Goal: Information Seeking & Learning: Learn about a topic

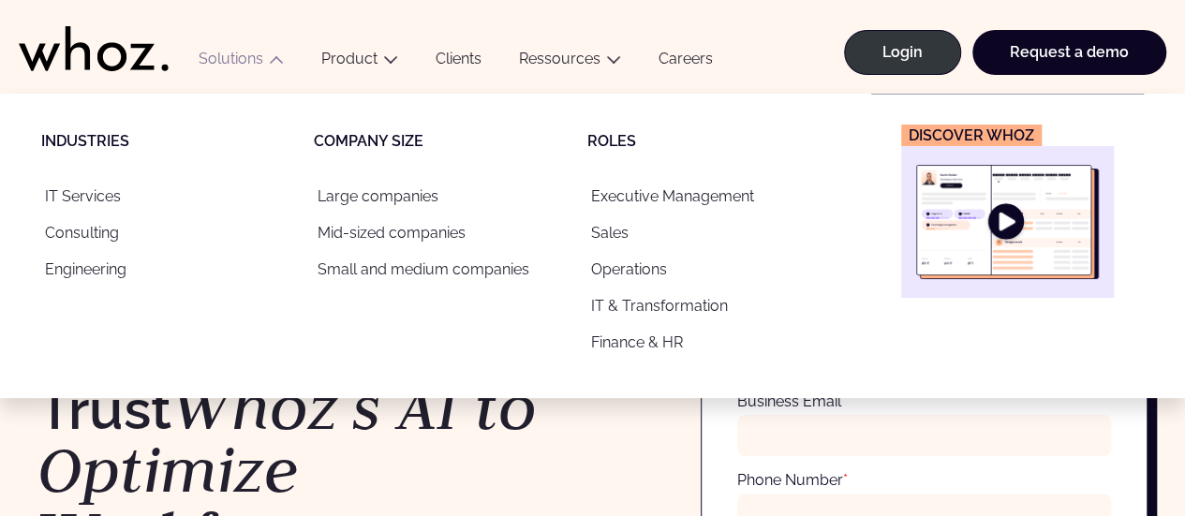
click at [1019, 245] on img "Main" at bounding box center [1007, 222] width 183 height 114
click at [93, 236] on link "Consulting" at bounding box center [166, 233] width 250 height 37
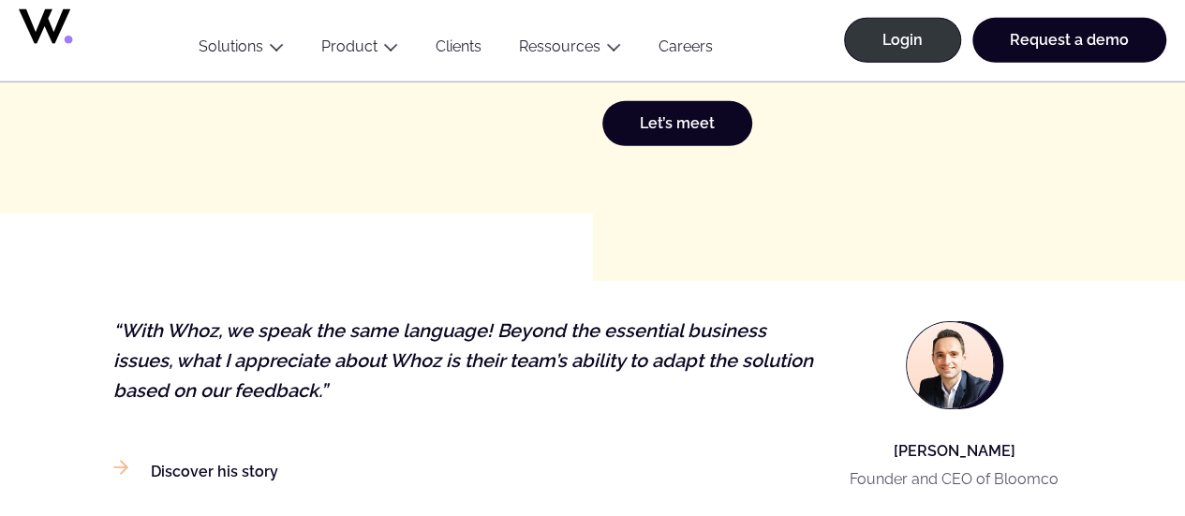
scroll to position [3041, 0]
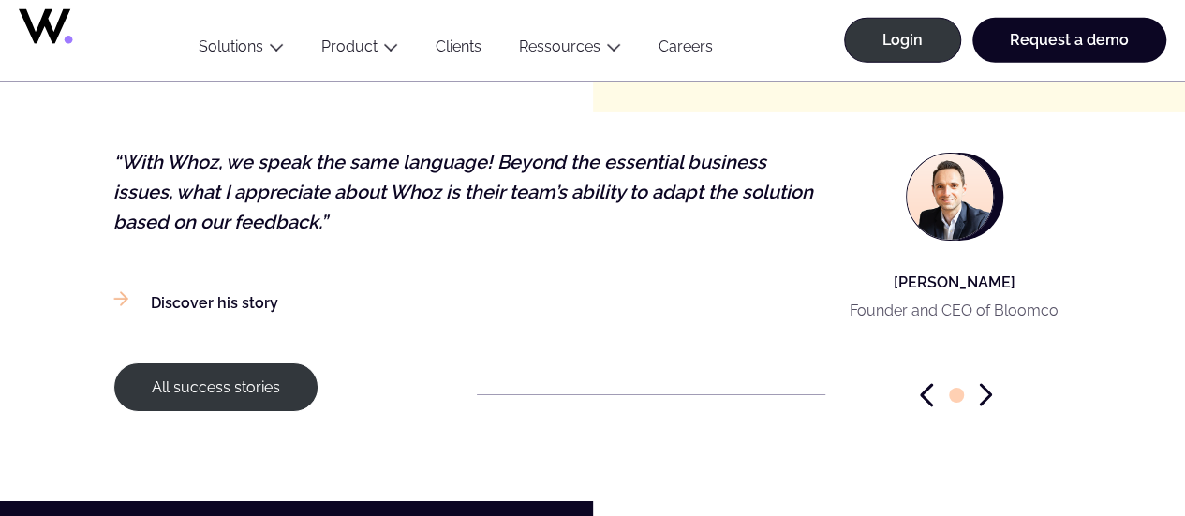
click at [988, 383] on icon "Next slide" at bounding box center [985, 394] width 13 height 23
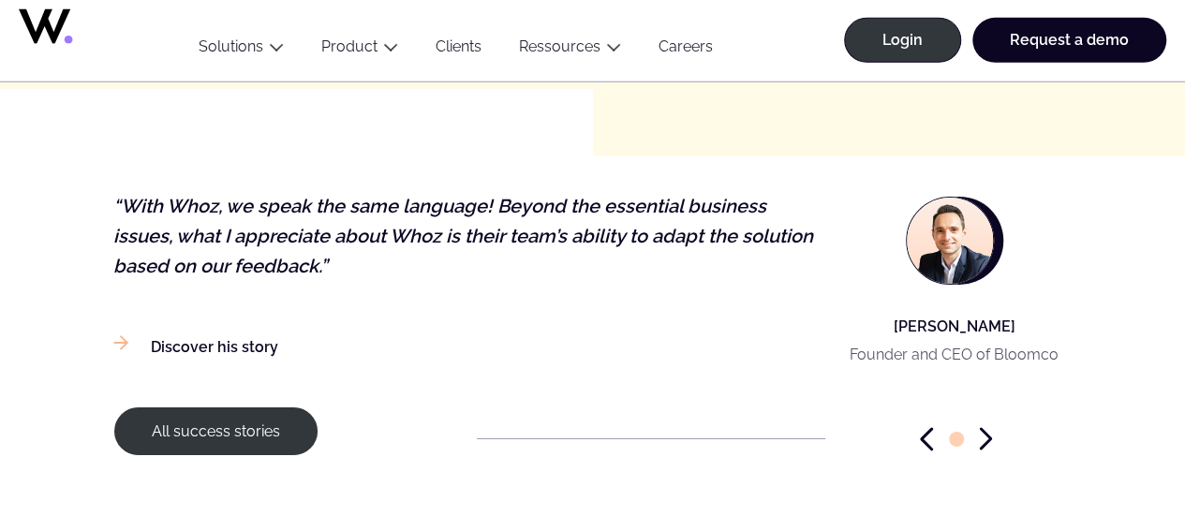
click at [988, 429] on icon "Next slide" at bounding box center [985, 439] width 9 height 20
click at [933, 427] on icon "Previous slide" at bounding box center [926, 438] width 13 height 23
click at [963, 432] on span "Go to slide 1" at bounding box center [956, 439] width 15 height 15
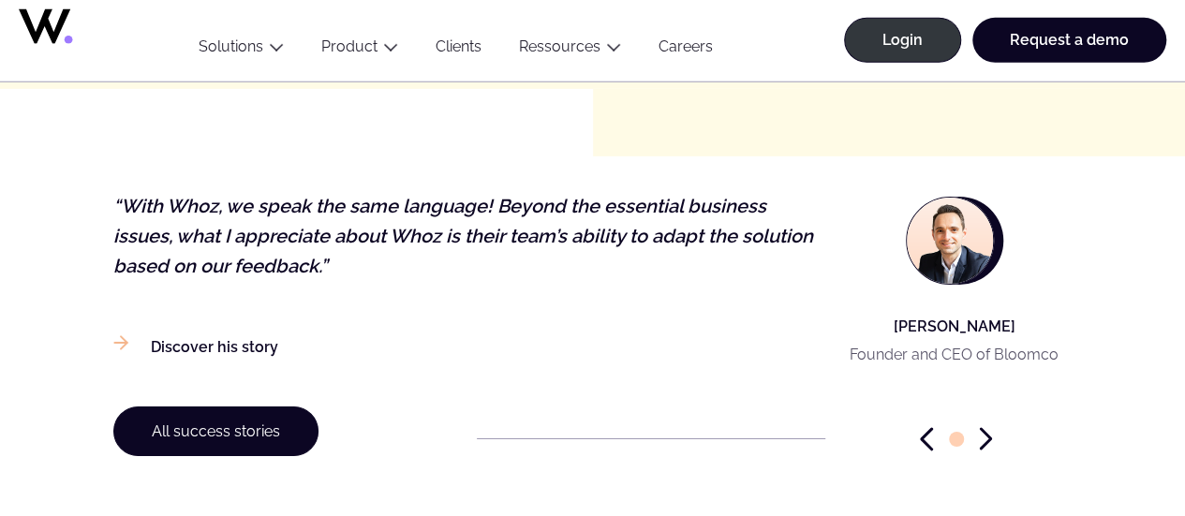
click at [217, 410] on link "All success stories" at bounding box center [215, 432] width 205 height 50
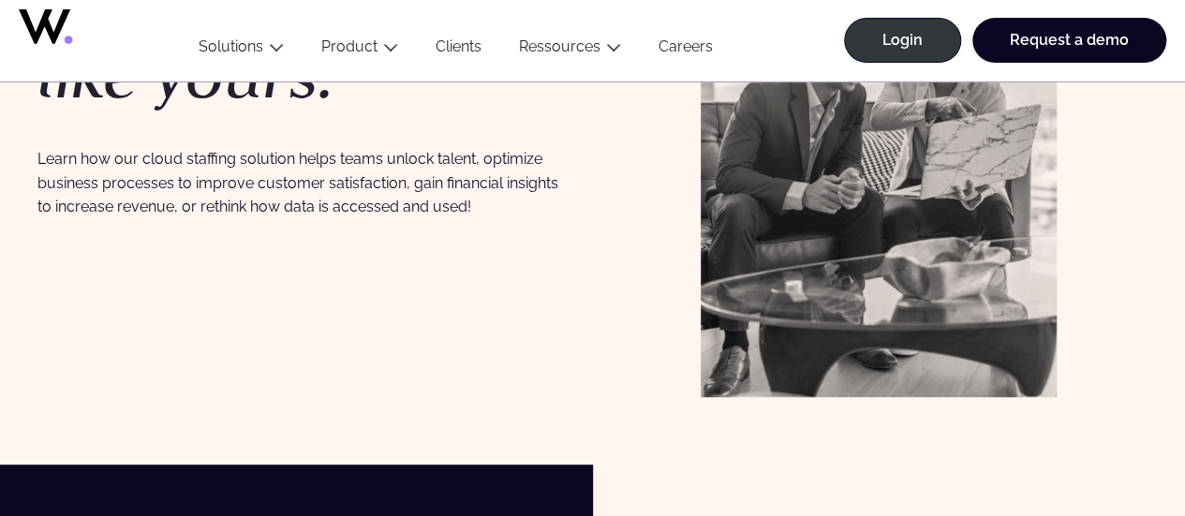
scroll to position [108, 0]
